Goal: Information Seeking & Learning: Learn about a topic

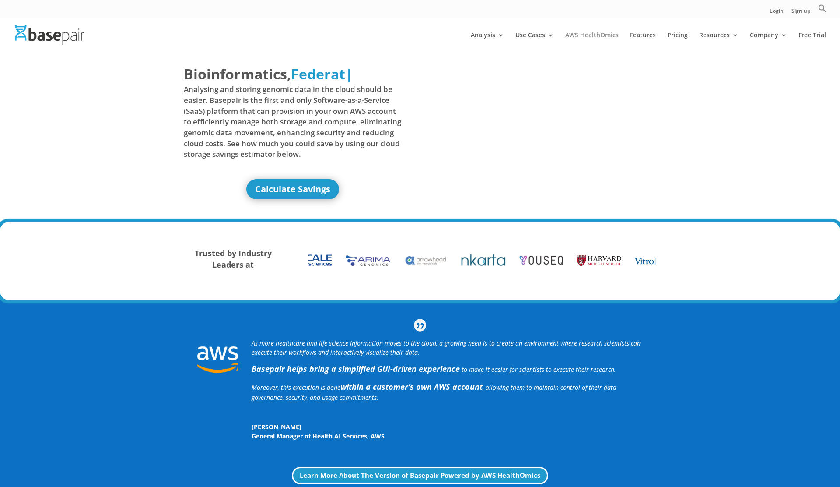
click at [587, 35] on link "AWS HealthOmics" at bounding box center [591, 42] width 53 height 21
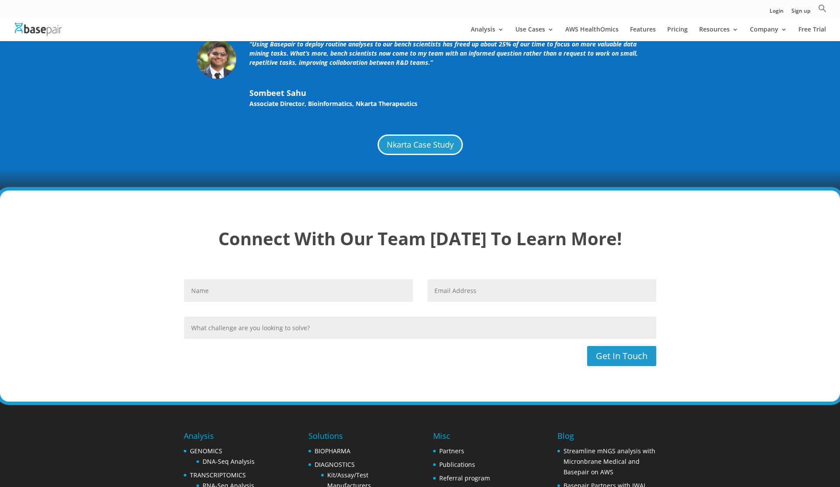
scroll to position [2225, 0]
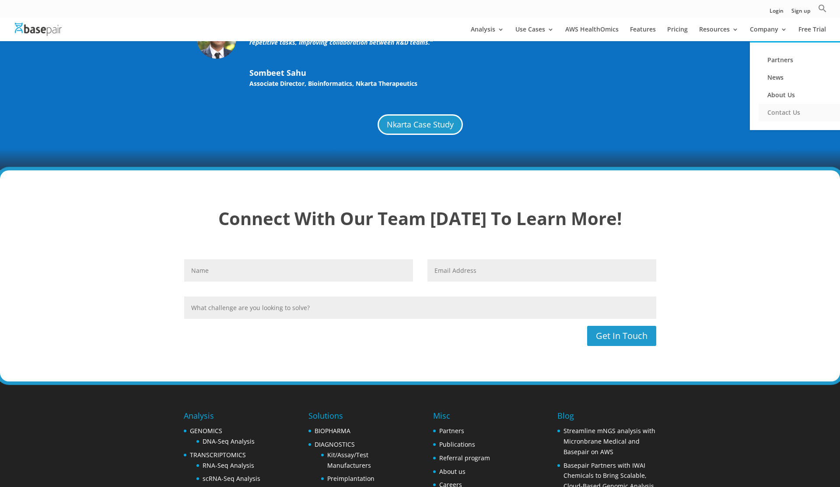
click at [794, 110] on link "Contact Us" at bounding box center [803, 113] width 88 height 18
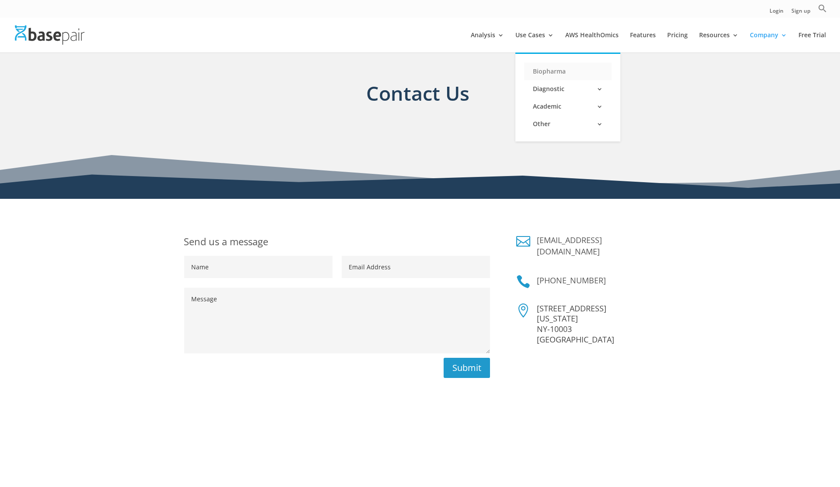
click at [547, 74] on link "Biopharma" at bounding box center [568, 72] width 88 height 18
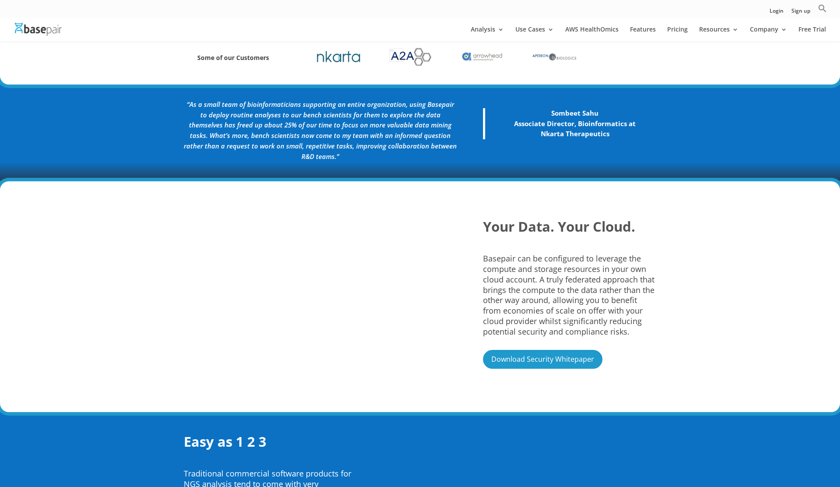
scroll to position [428, 0]
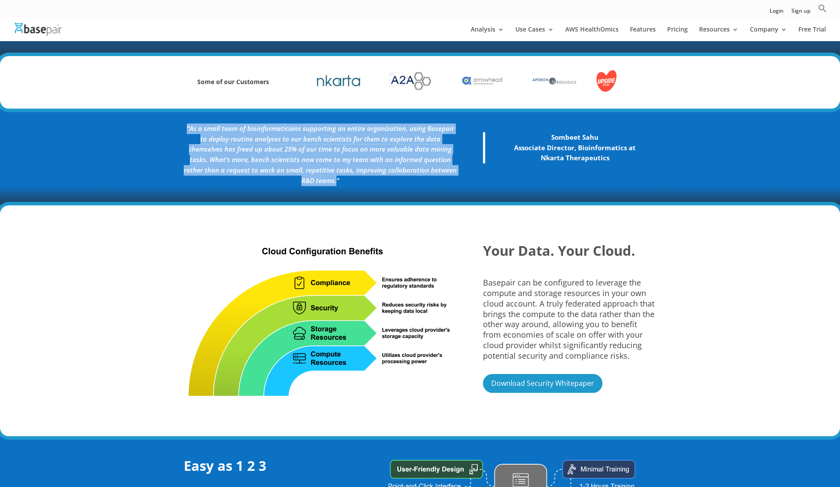
drag, startPoint x: 186, startPoint y: 129, endPoint x: 451, endPoint y: 171, distance: 268.5
click at [451, 171] on em "“As a small team of bioinformaticians supporting an entire organization, using …" at bounding box center [320, 154] width 273 height 61
copy em "“As a small team of bioinformaticians supporting an entire organization, using …"
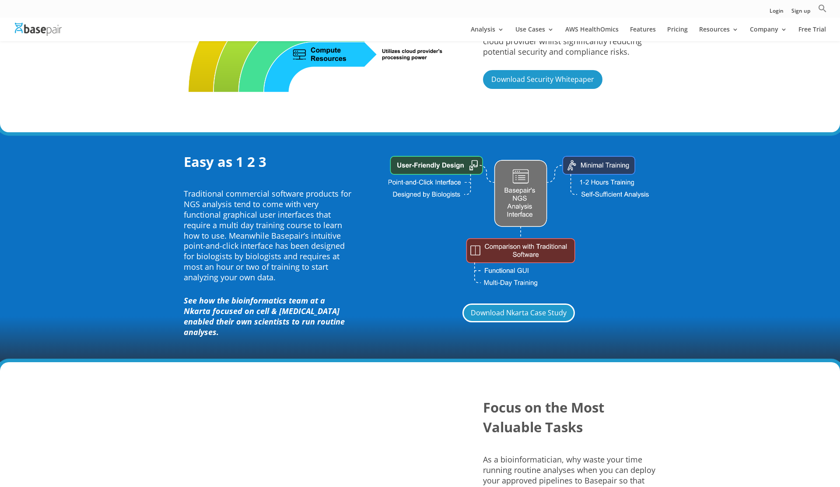
scroll to position [742, 0]
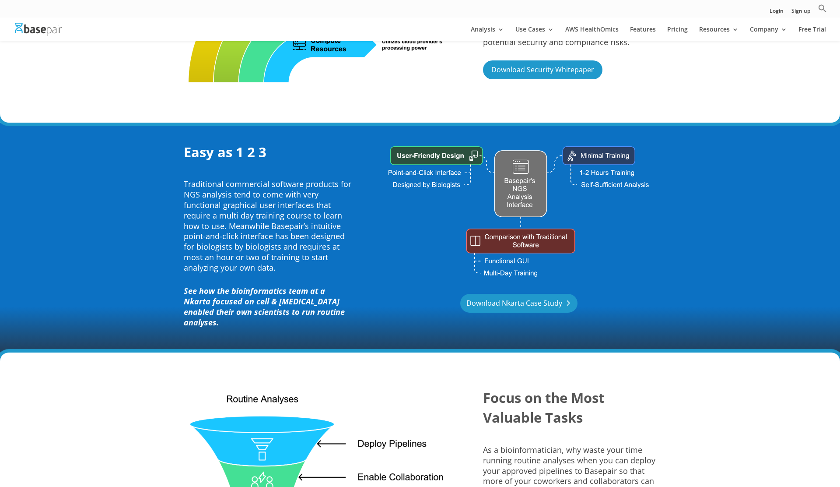
click at [504, 298] on link "Download Nkarta Case Study" at bounding box center [518, 303] width 117 height 19
click at [589, 34] on link "AWS HealthOmics" at bounding box center [591, 33] width 53 height 15
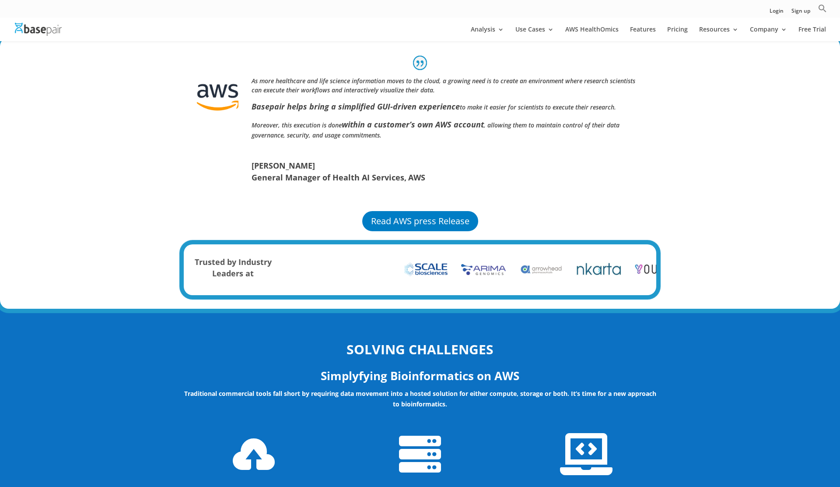
scroll to position [581, 0]
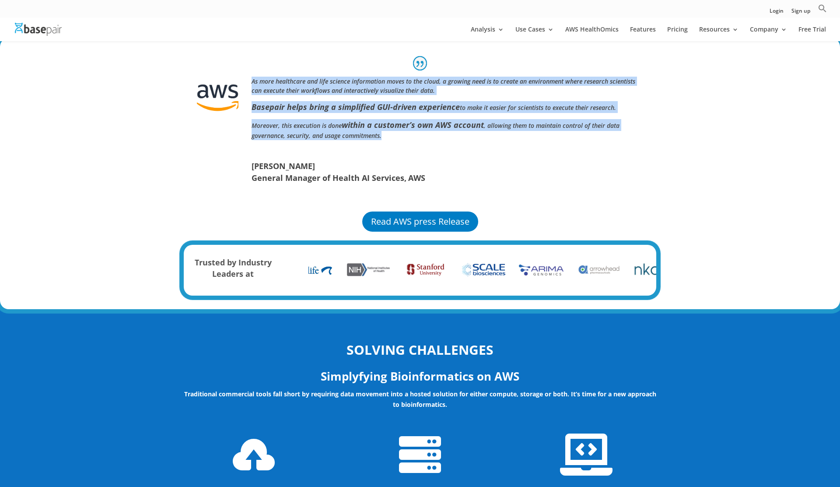
drag, startPoint x: 252, startPoint y: 80, endPoint x: 393, endPoint y: 132, distance: 150.8
click at [393, 132] on div "As more healthcare and life science information moves to the cloud, a growing n…" at bounding box center [448, 112] width 392 height 70
copy div "As more healthcare and life science information moves to the cloud, a growing n…"
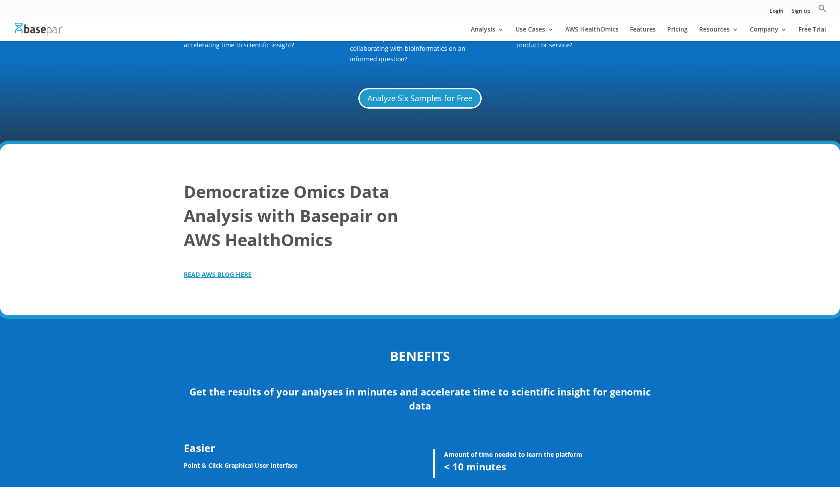
scroll to position [1198, 0]
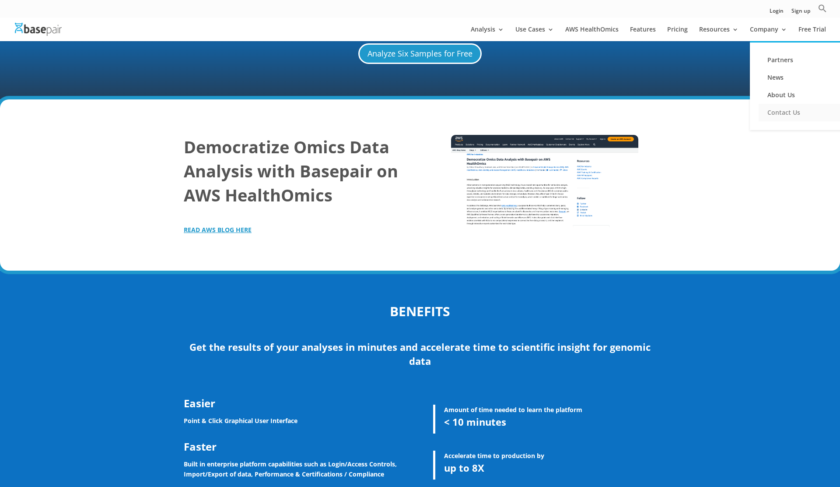
click at [773, 113] on link "Contact Us" at bounding box center [803, 113] width 88 height 18
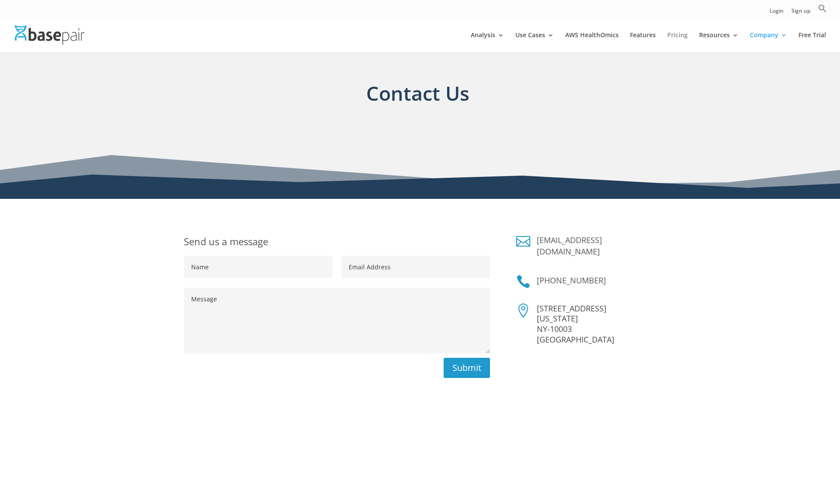
click at [673, 38] on link "Pricing" at bounding box center [677, 42] width 21 height 21
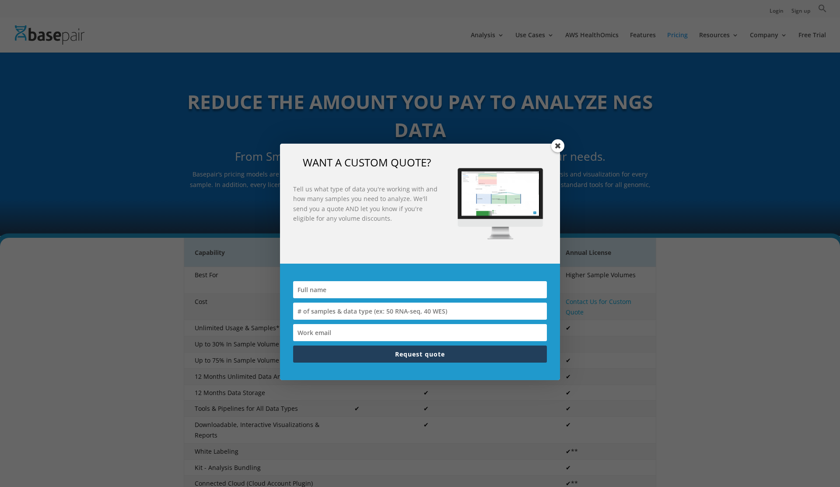
click at [559, 146] on span at bounding box center [557, 145] width 13 height 13
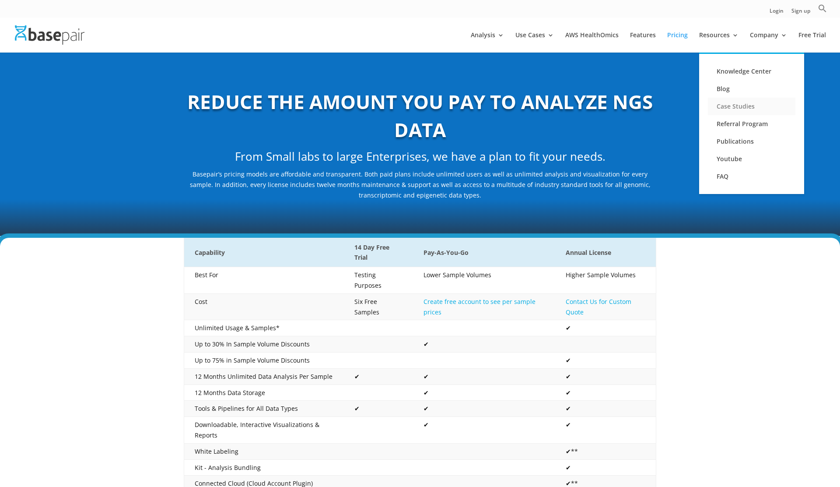
click at [744, 104] on link "Case Studies" at bounding box center [752, 107] width 88 height 18
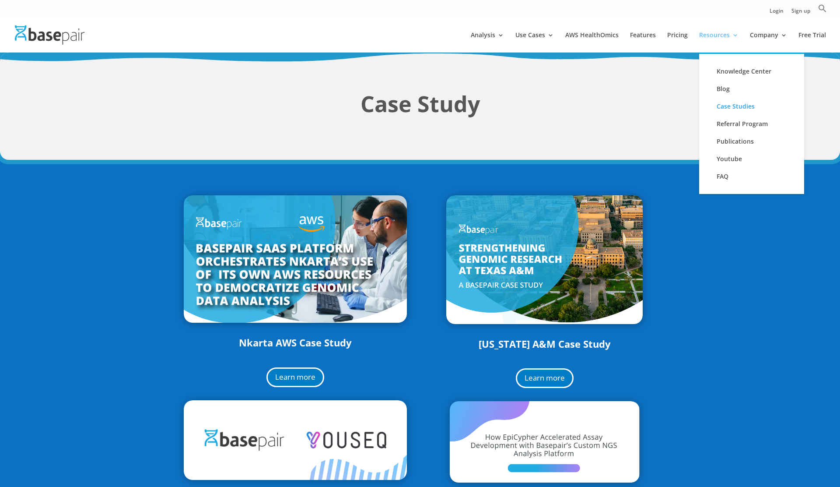
click at [716, 34] on link "Resources" at bounding box center [718, 42] width 39 height 21
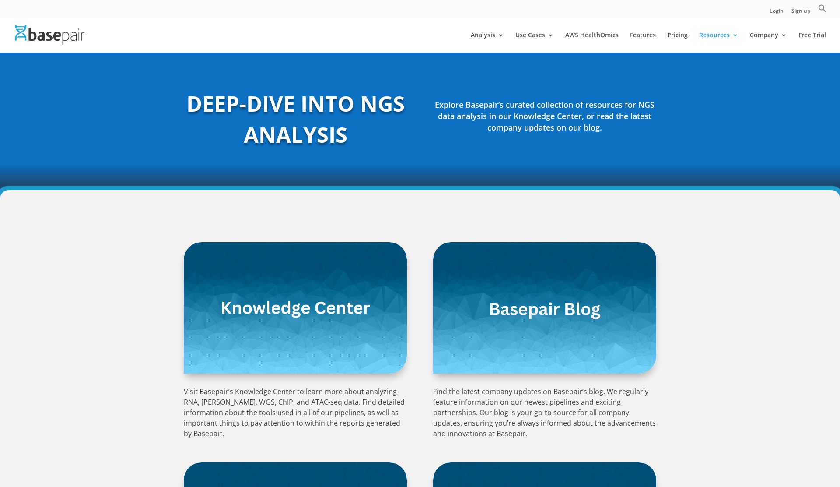
click at [45, 40] on img at bounding box center [50, 34] width 70 height 19
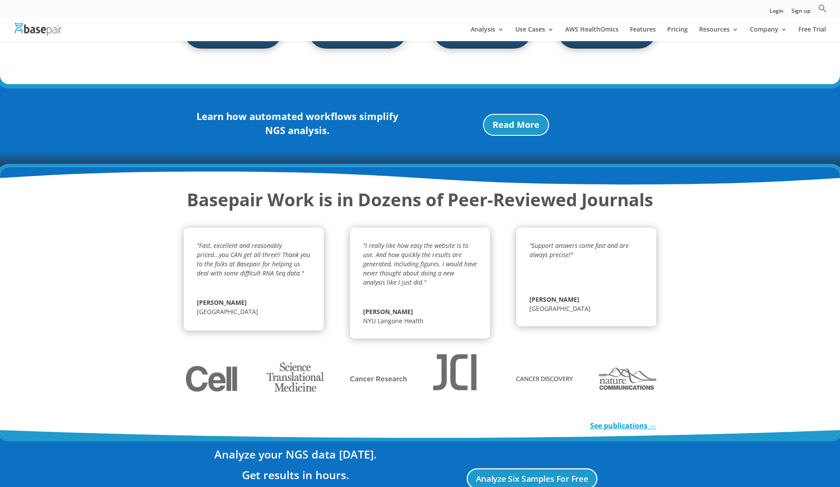
scroll to position [1229, 0]
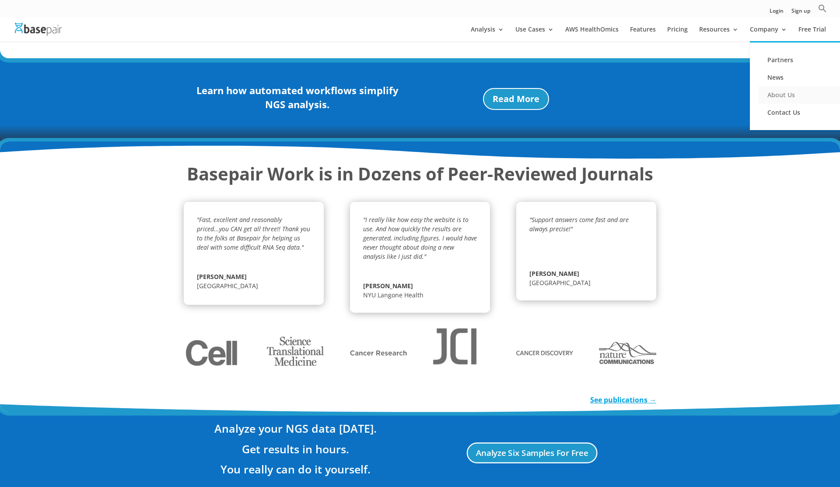
click at [782, 95] on link "About Us" at bounding box center [803, 95] width 88 height 18
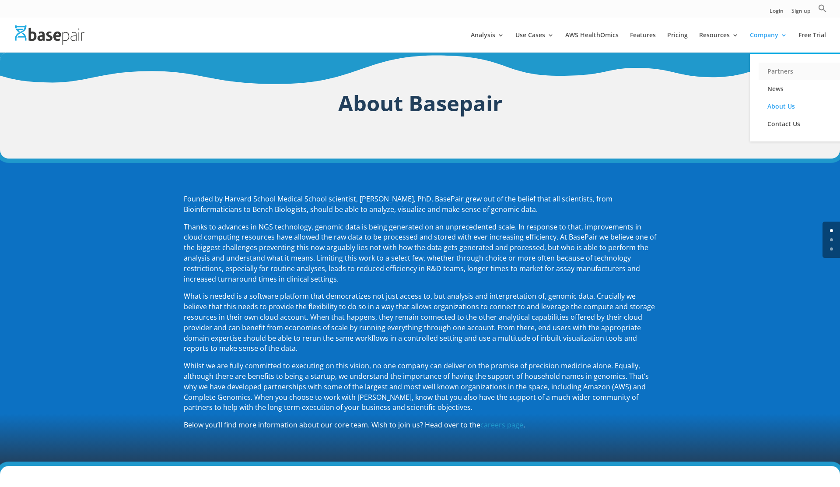
click at [786, 74] on link "Partners" at bounding box center [803, 72] width 88 height 18
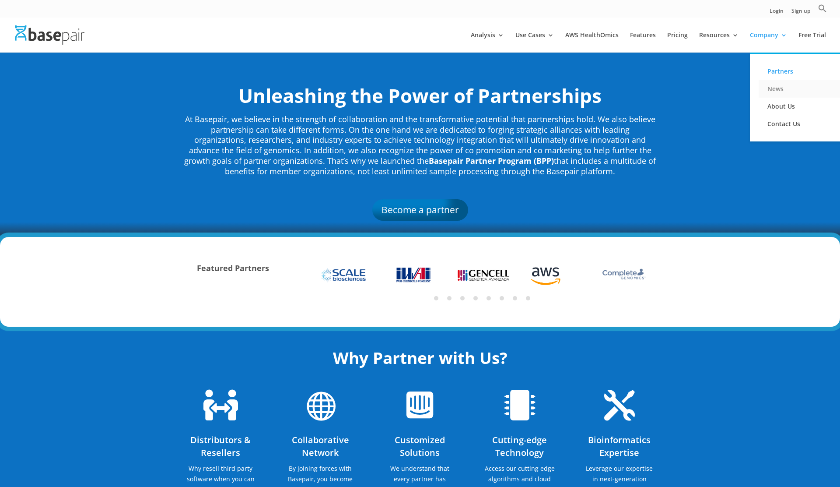
click at [776, 88] on link "News" at bounding box center [803, 89] width 88 height 18
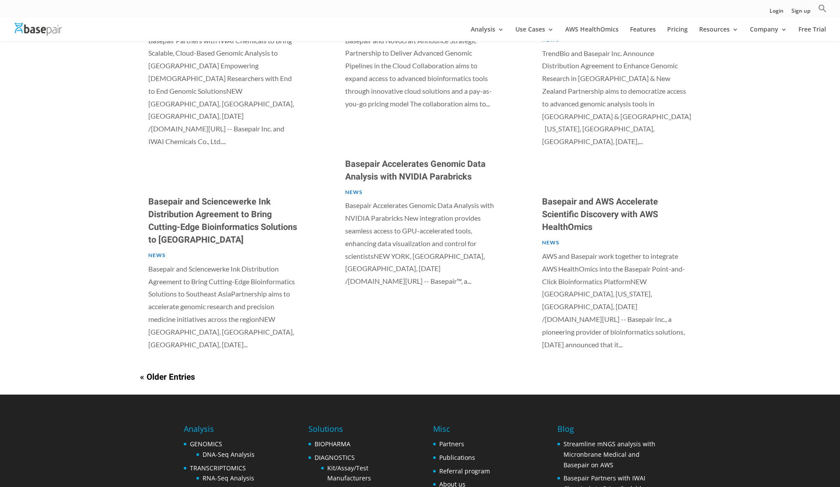
scroll to position [653, 0]
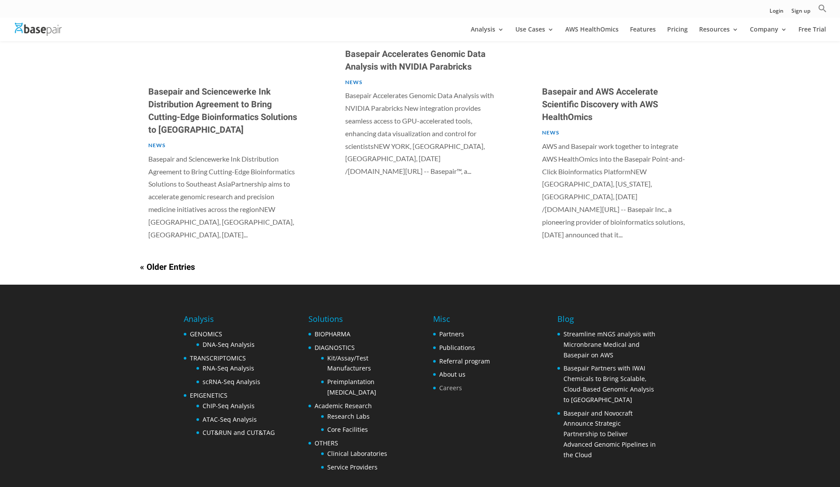
click at [455, 383] on link "Careers" at bounding box center [450, 387] width 23 height 8
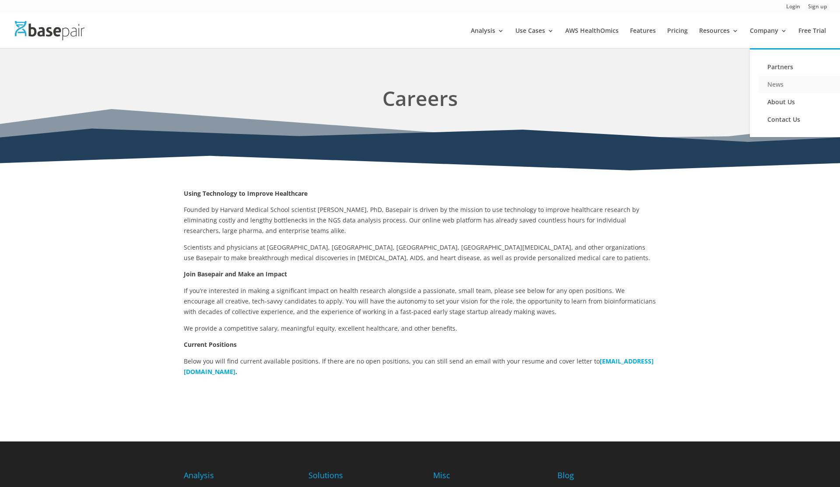
click at [781, 83] on link "News" at bounding box center [803, 85] width 88 height 18
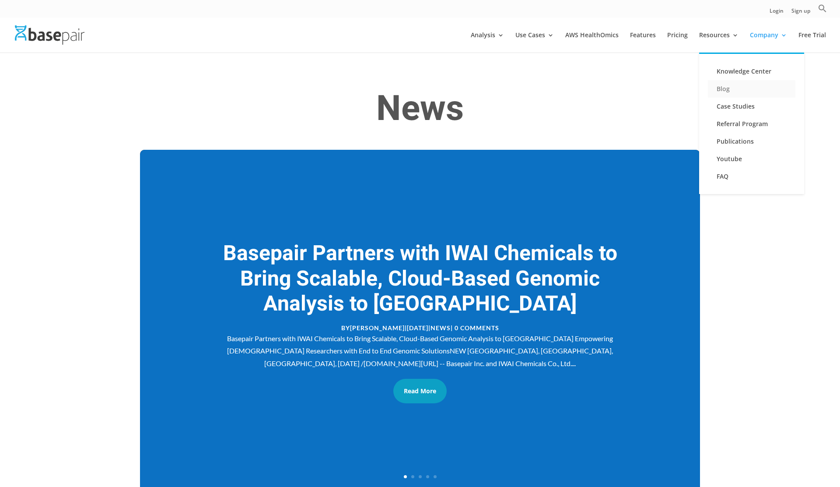
click at [729, 86] on link "Blog" at bounding box center [752, 89] width 88 height 18
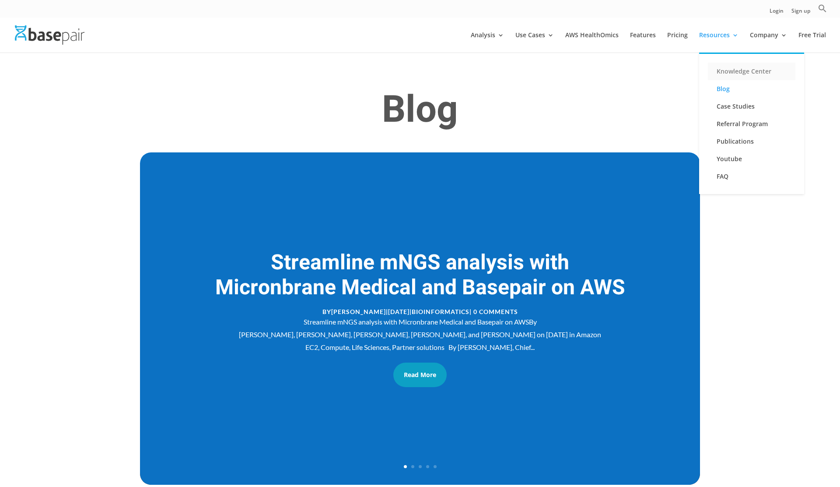
click at [742, 72] on link "Knowledge Center" at bounding box center [752, 72] width 88 height 18
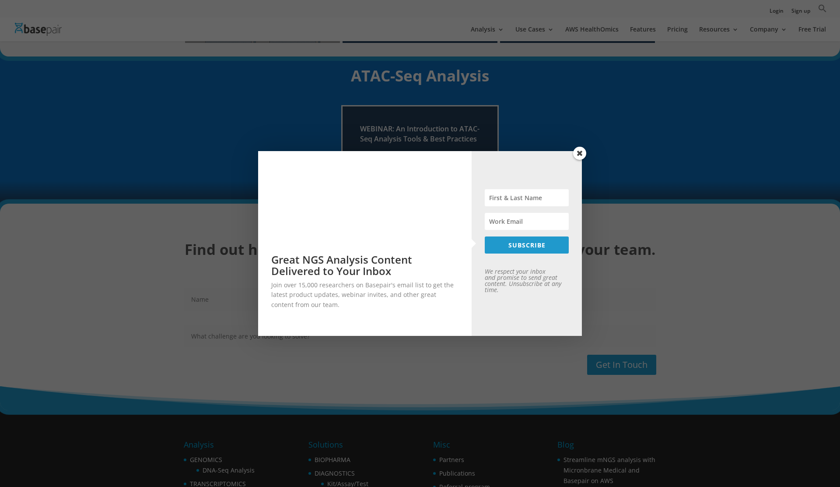
scroll to position [992, 0]
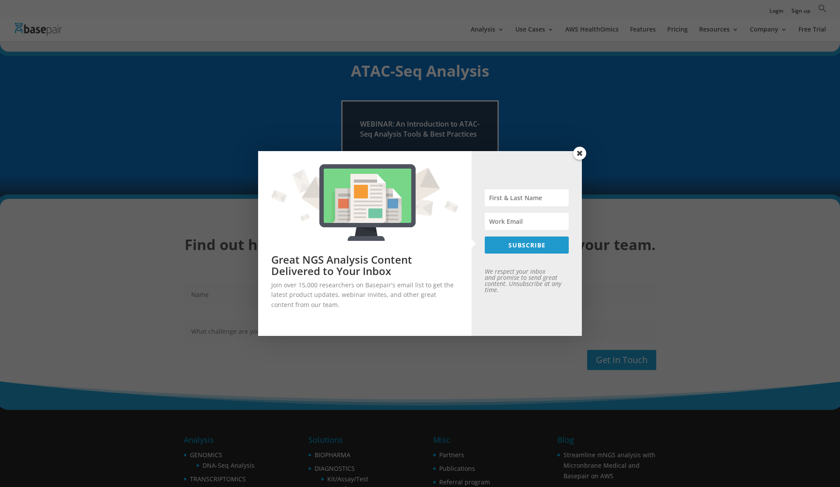
click at [577, 157] on span at bounding box center [579, 153] width 13 height 13
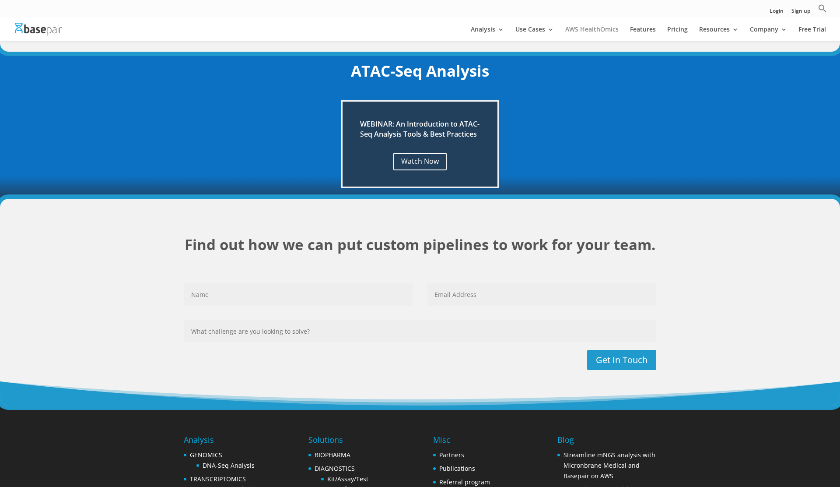
click at [597, 28] on link "AWS HealthOmics" at bounding box center [591, 33] width 53 height 15
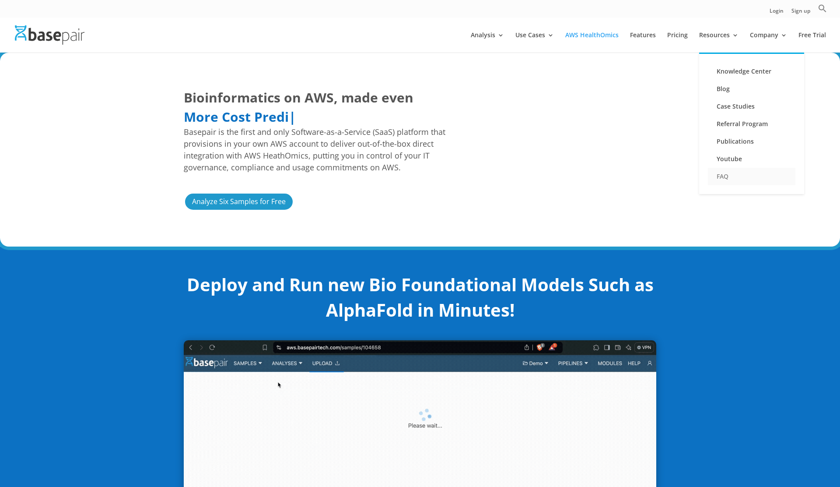
click at [725, 177] on link "FAQ" at bounding box center [752, 177] width 88 height 18
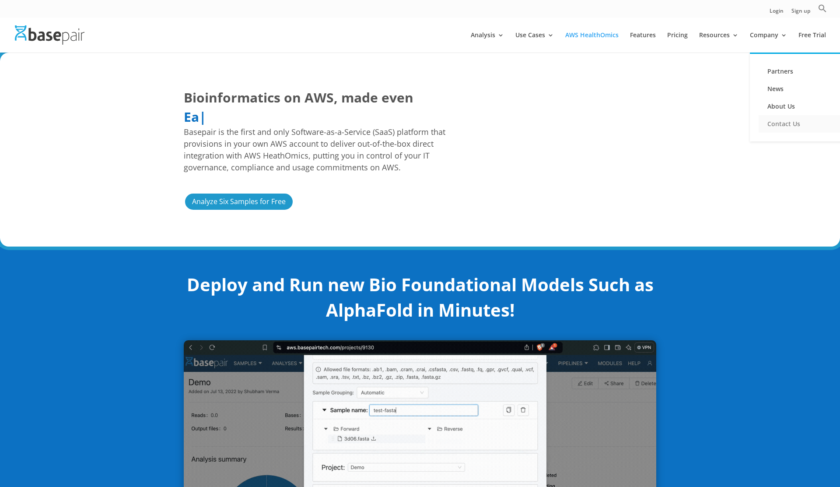
click at [792, 121] on link "Contact Us" at bounding box center [803, 124] width 88 height 18
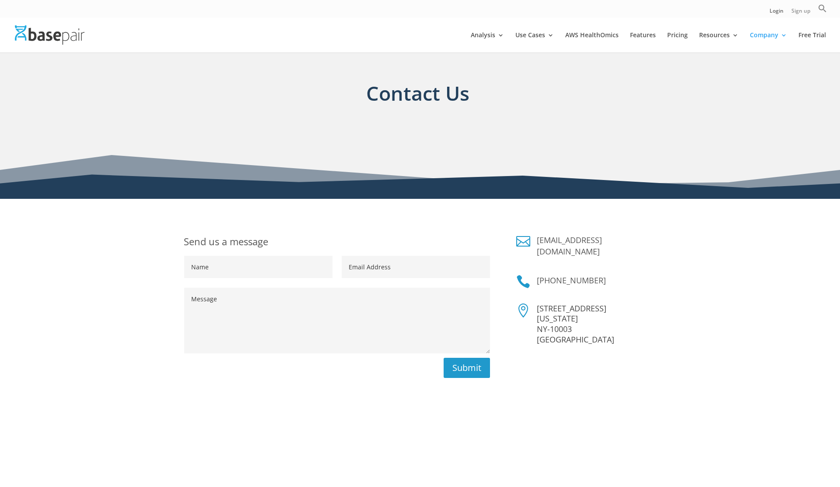
click at [800, 13] on link "Sign up" at bounding box center [801, 12] width 19 height 9
click at [798, 13] on link "Sign up" at bounding box center [801, 12] width 19 height 9
click at [595, 32] on link "AWS HealthOmics" at bounding box center [591, 42] width 53 height 21
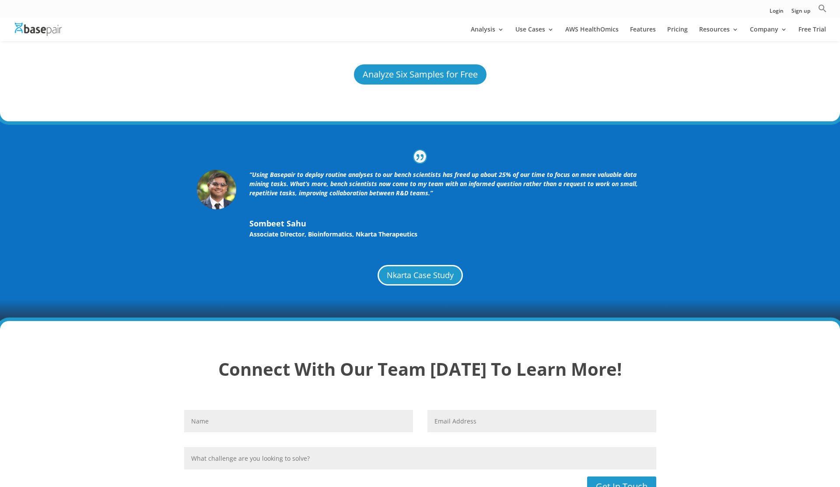
scroll to position [2096, 0]
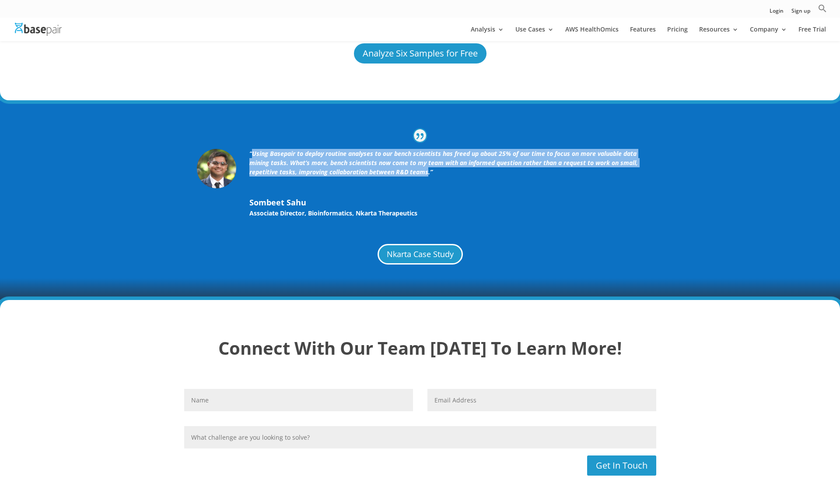
drag, startPoint x: 253, startPoint y: 144, endPoint x: 426, endPoint y: 162, distance: 173.9
click at [426, 162] on icon "“Using Basepair to deploy routine analyses to our bench scientists has freed up…" at bounding box center [443, 162] width 389 height 27
copy icon "Using Basepair to deploy routine analyses to our bench scientists has freed up …"
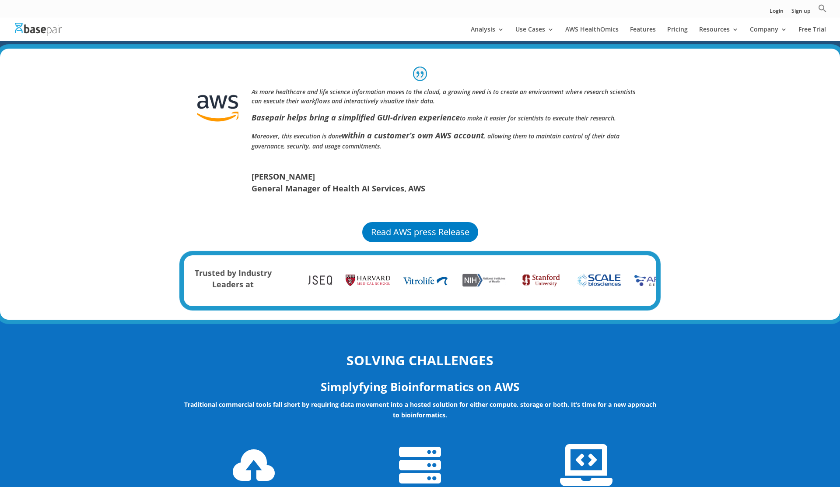
scroll to position [574, 0]
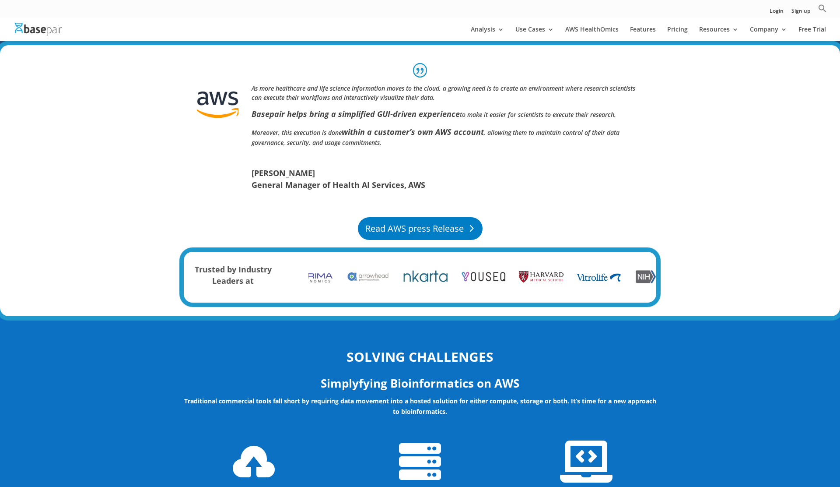
click at [432, 239] on link "Read AWS press Release" at bounding box center [420, 228] width 125 height 23
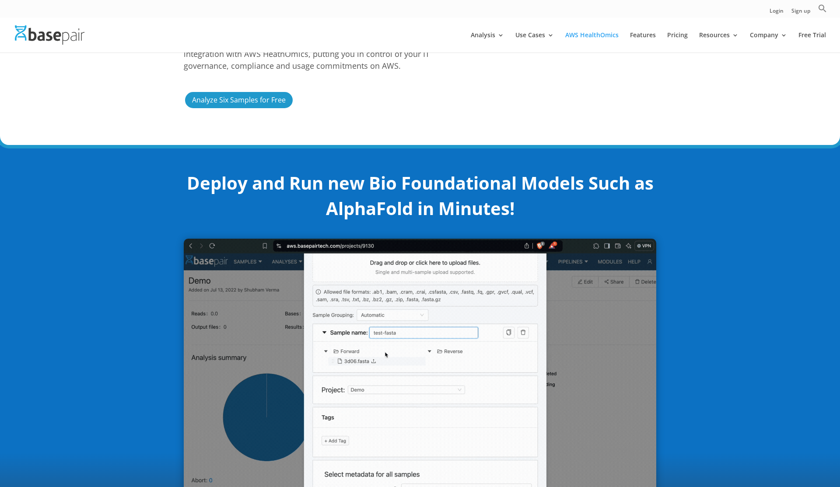
scroll to position [0, 0]
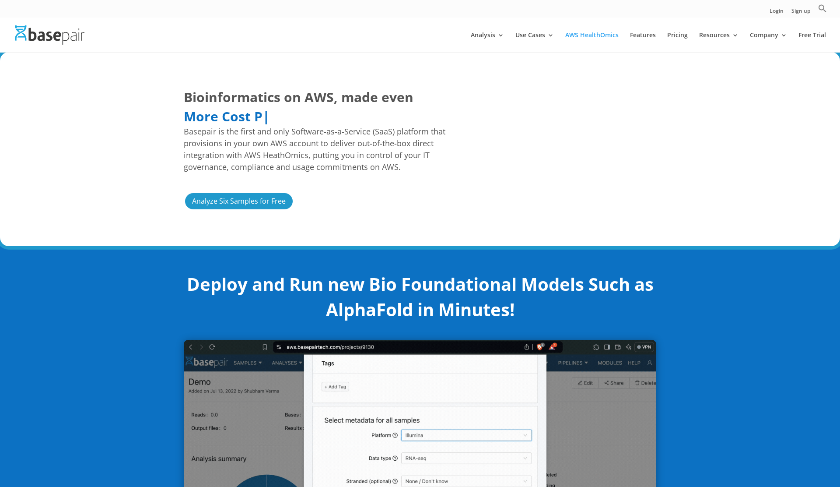
click at [38, 39] on img at bounding box center [50, 34] width 70 height 19
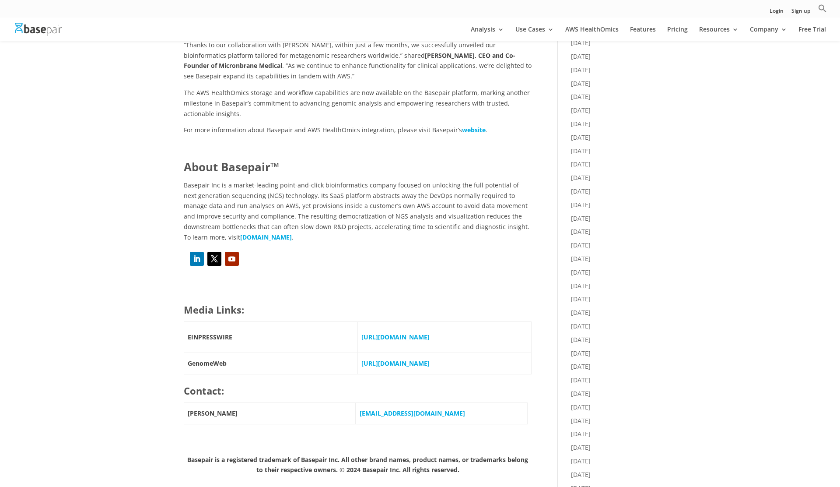
scroll to position [435, 0]
click at [405, 365] on strong "[URL][DOMAIN_NAME]" at bounding box center [395, 361] width 68 height 8
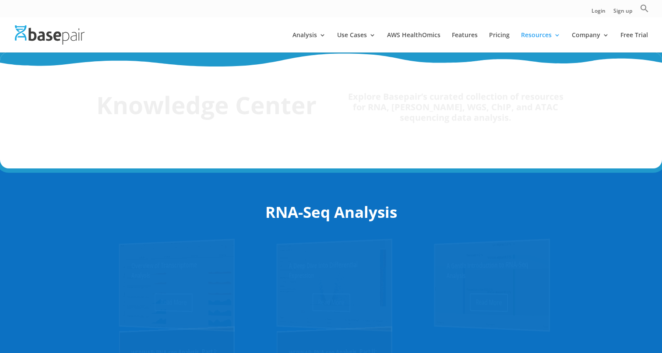
click at [62, 36] on img at bounding box center [50, 34] width 70 height 19
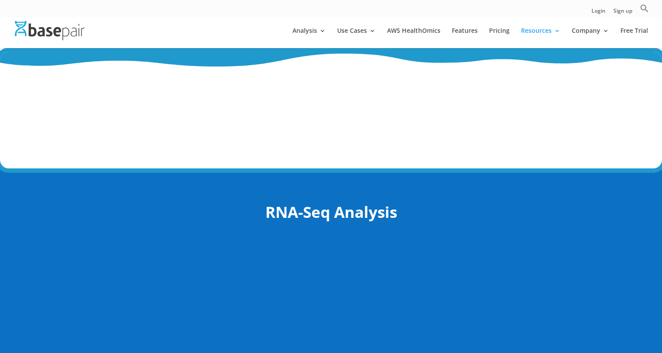
click at [60, 29] on img at bounding box center [50, 30] width 70 height 19
